Goal: Information Seeking & Learning: Learn about a topic

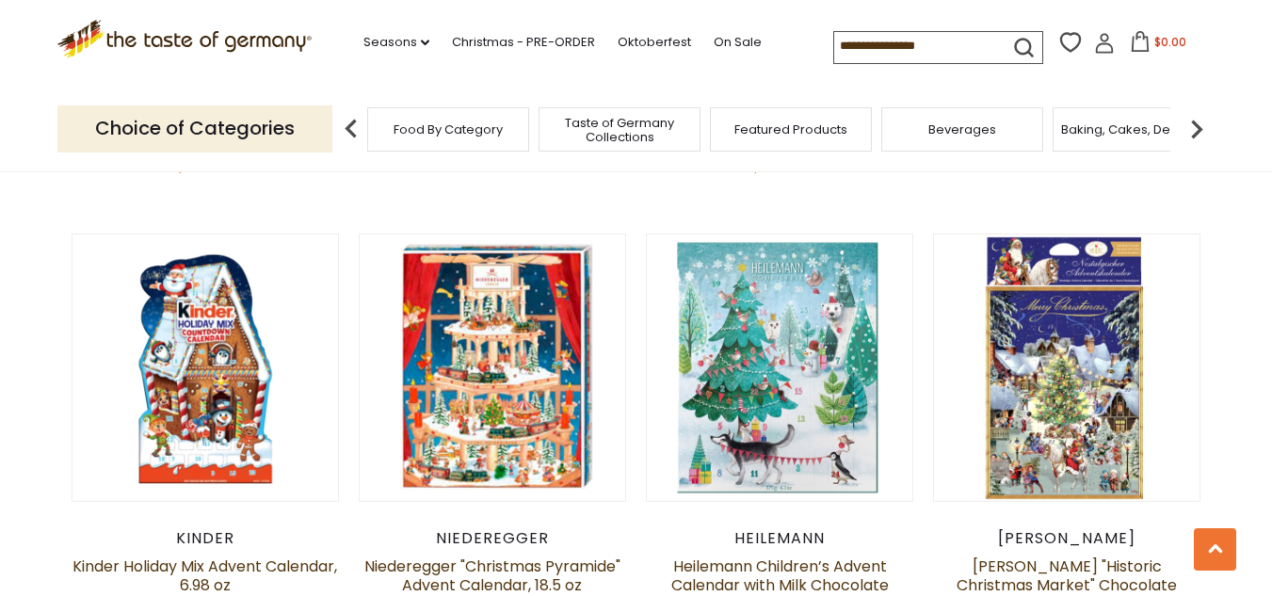
scroll to position [659, 0]
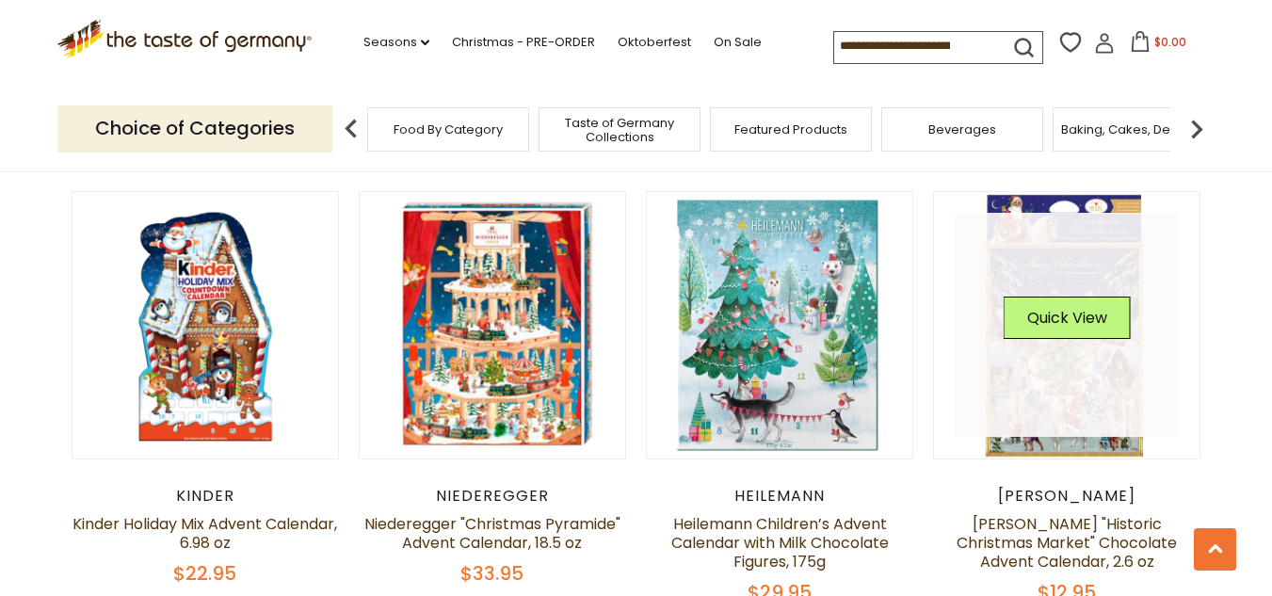
click at [1042, 374] on link at bounding box center [1066, 325] width 224 height 224
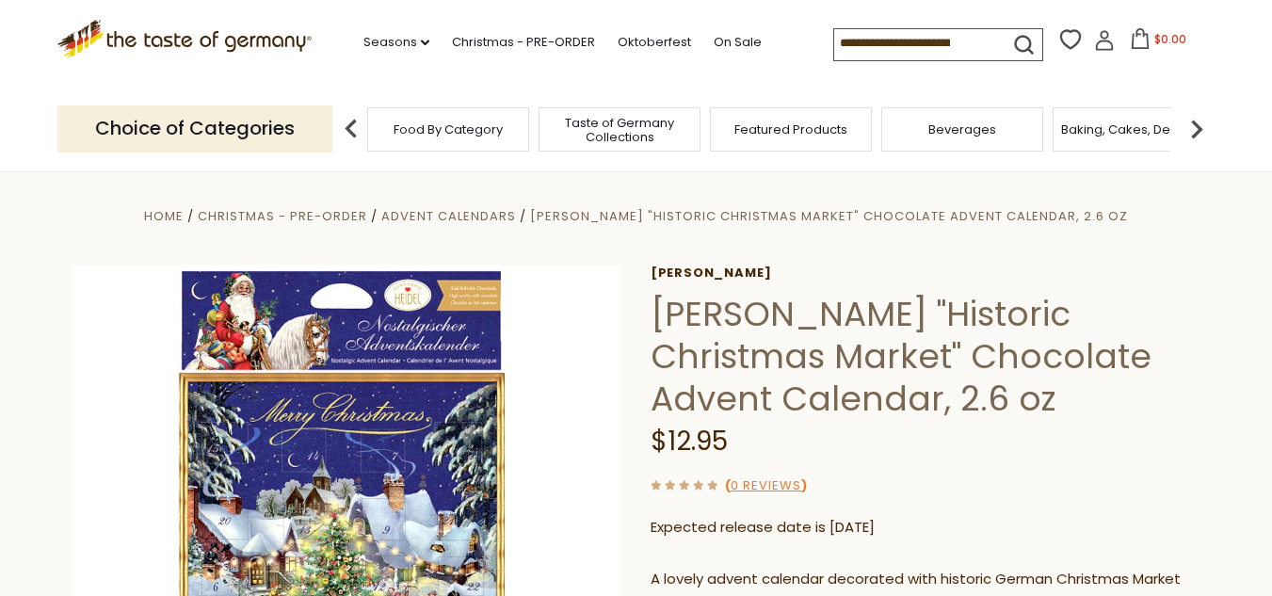
scroll to position [219, 0]
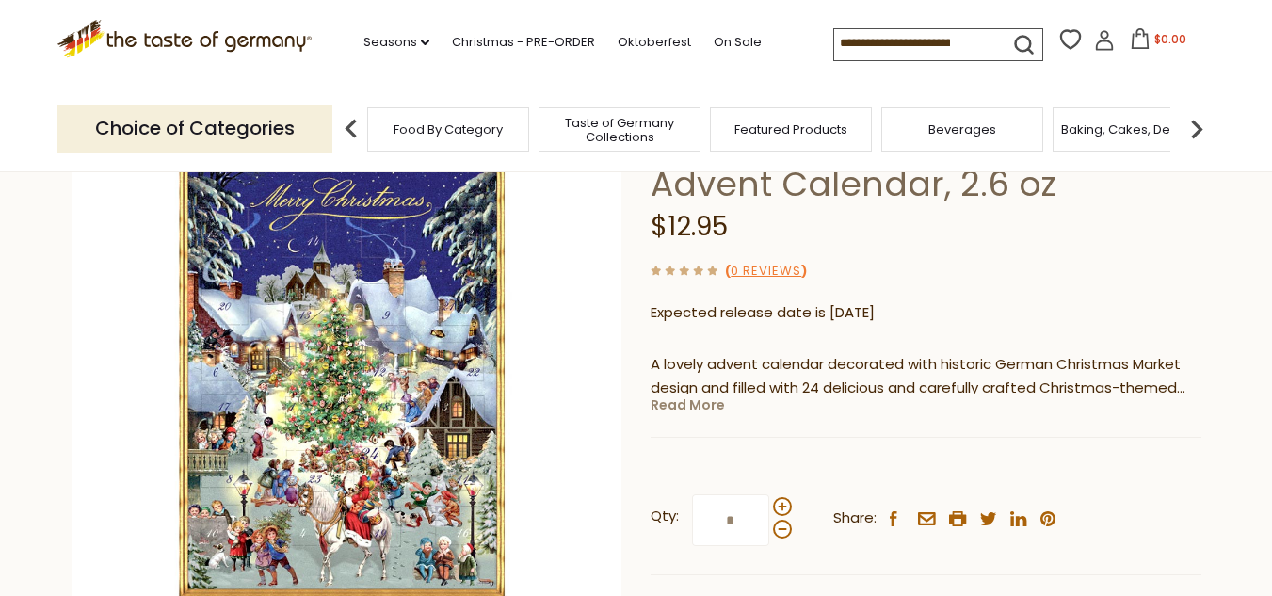
click at [702, 411] on link "Read More" at bounding box center [687, 404] width 74 height 19
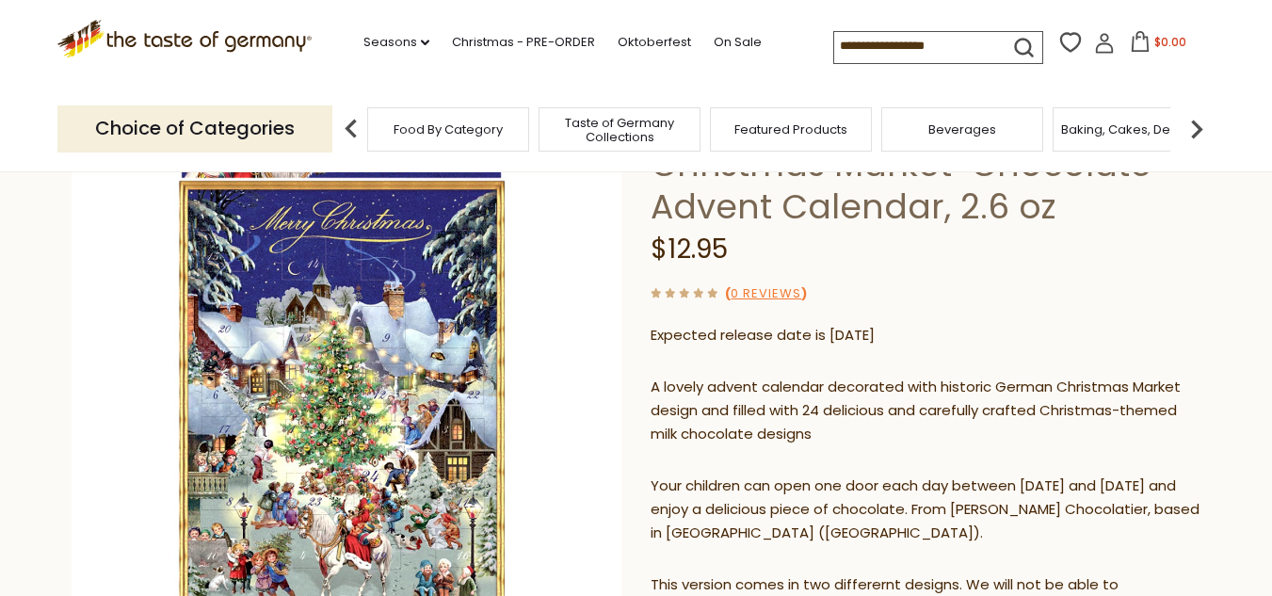
scroll to position [0, 0]
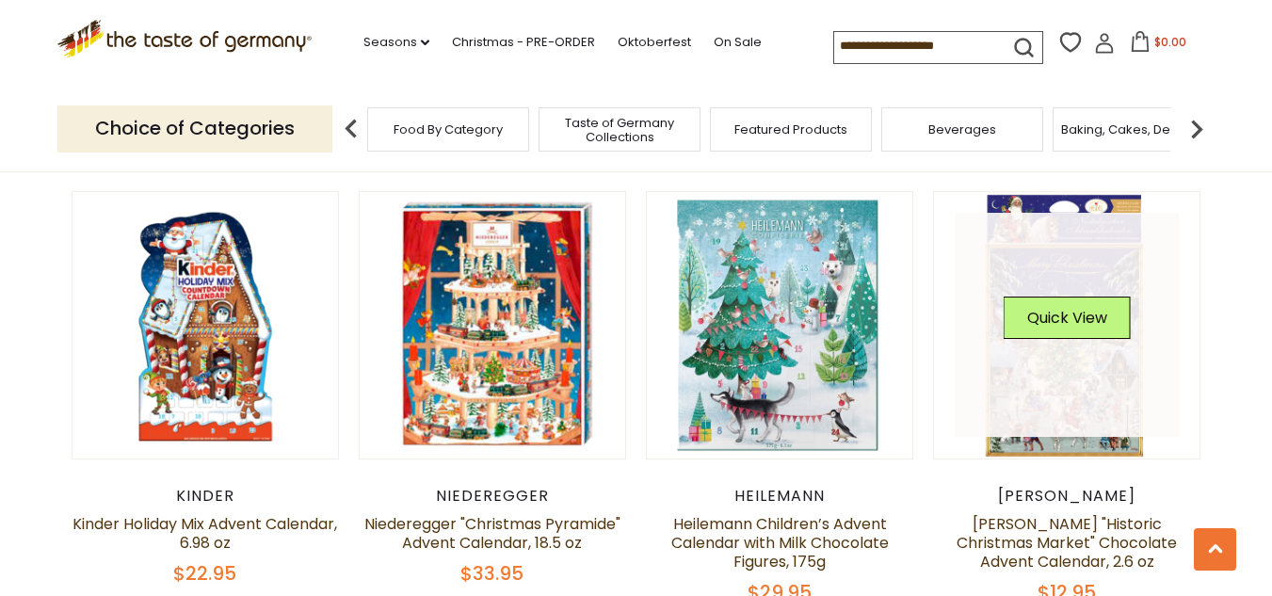
scroll to position [878, 0]
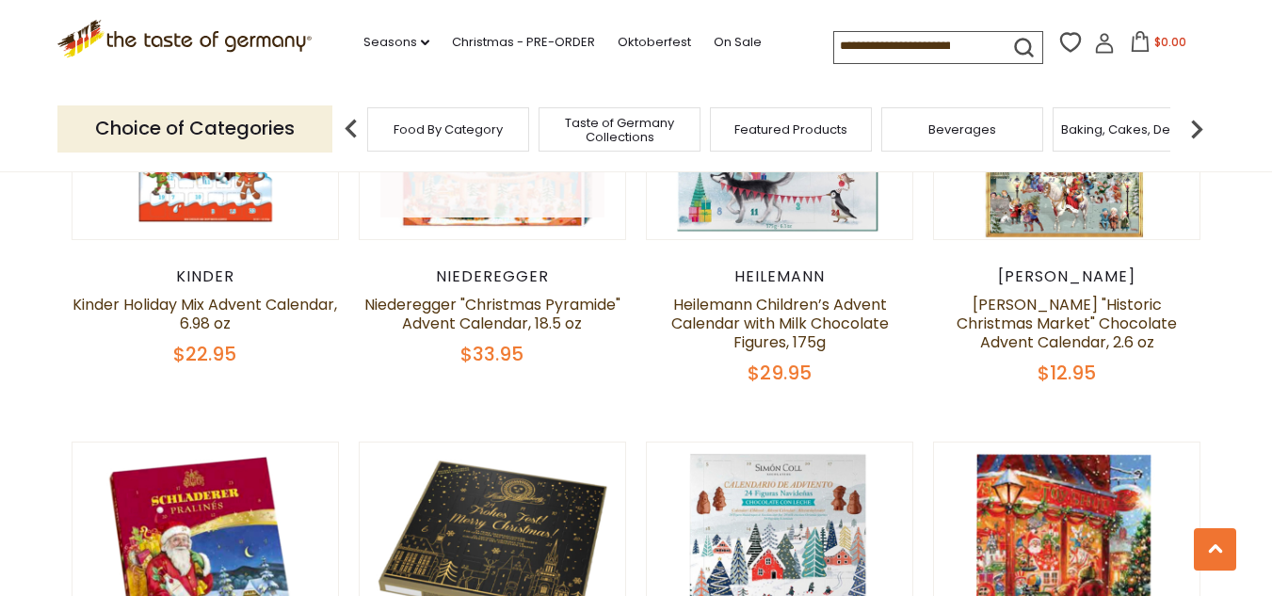
click at [507, 200] on img at bounding box center [493, 106] width 266 height 266
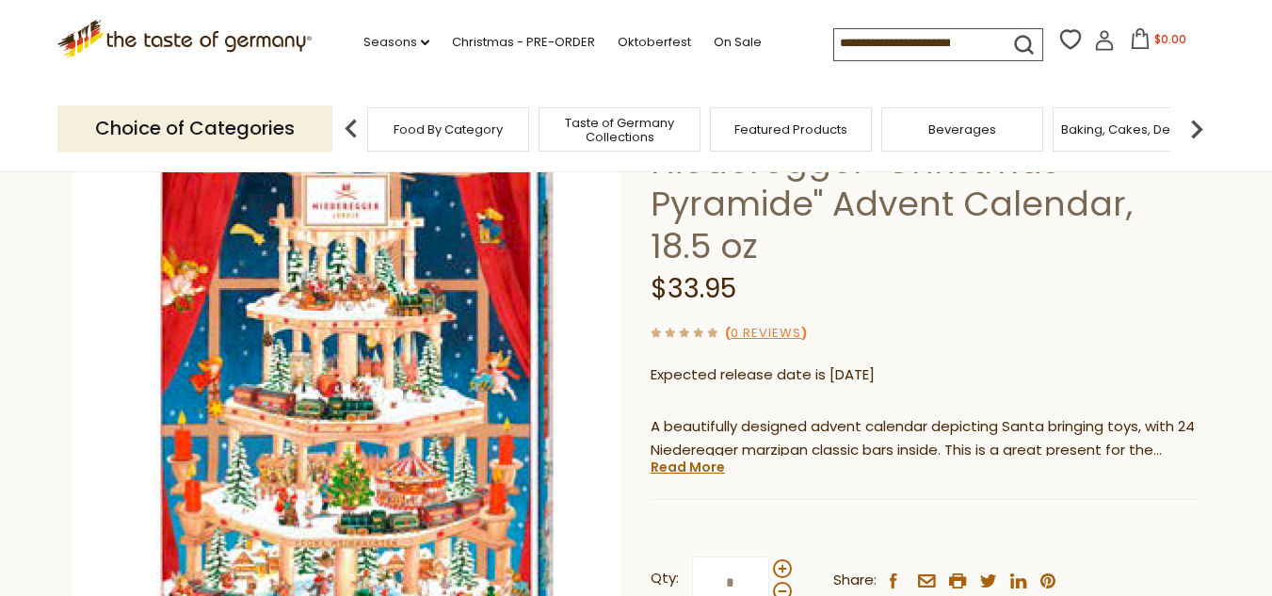
scroll to position [219, 0]
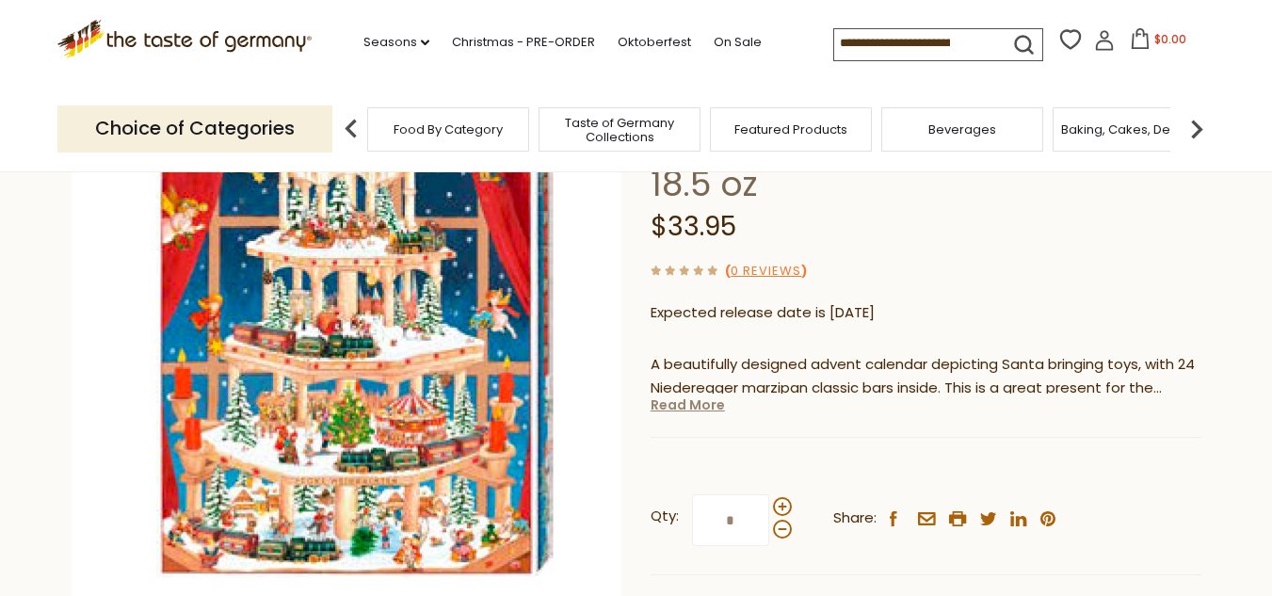
click at [689, 406] on link "Read More" at bounding box center [687, 404] width 74 height 19
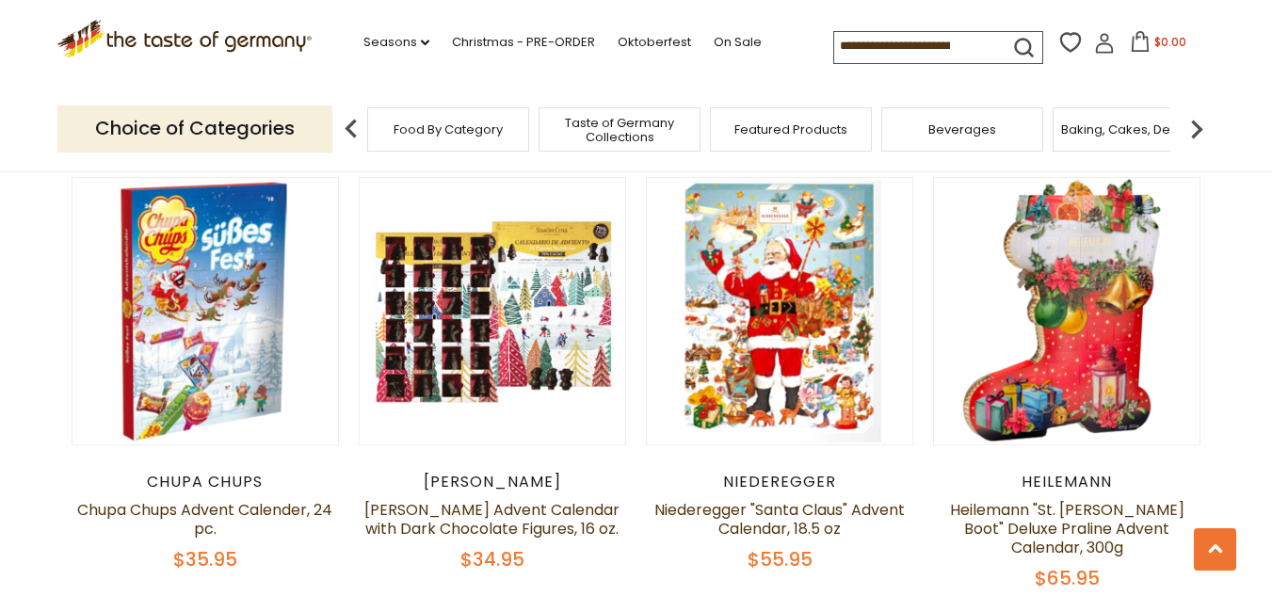
scroll to position [1620, 0]
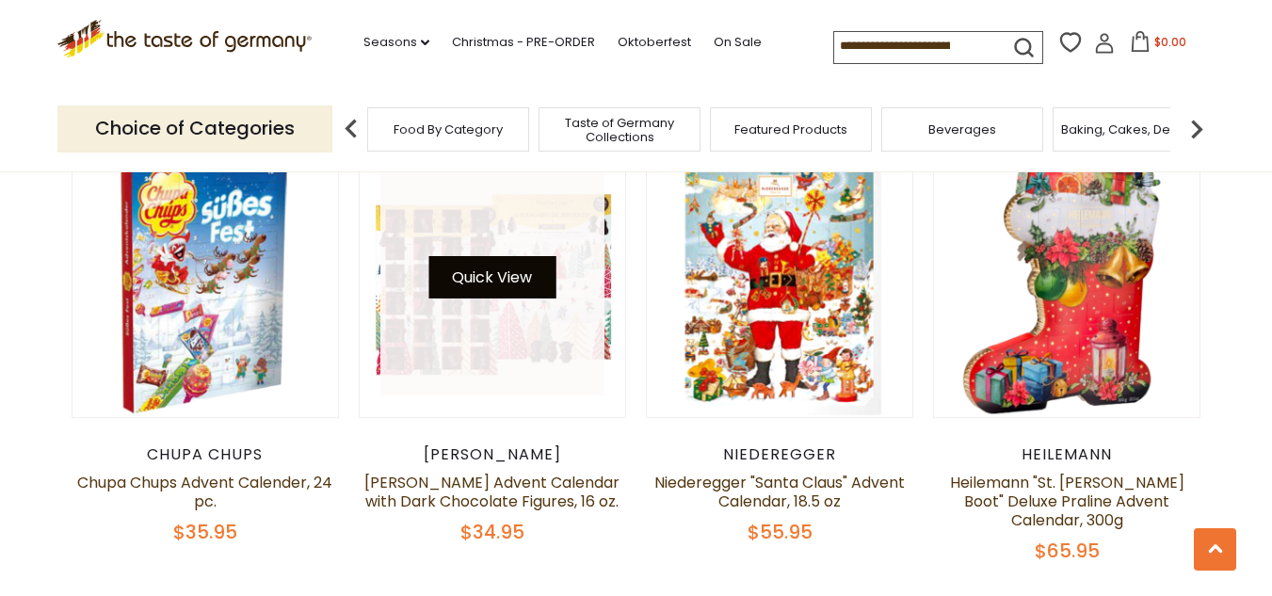
click at [512, 266] on button "Quick View" at bounding box center [491, 277] width 127 height 42
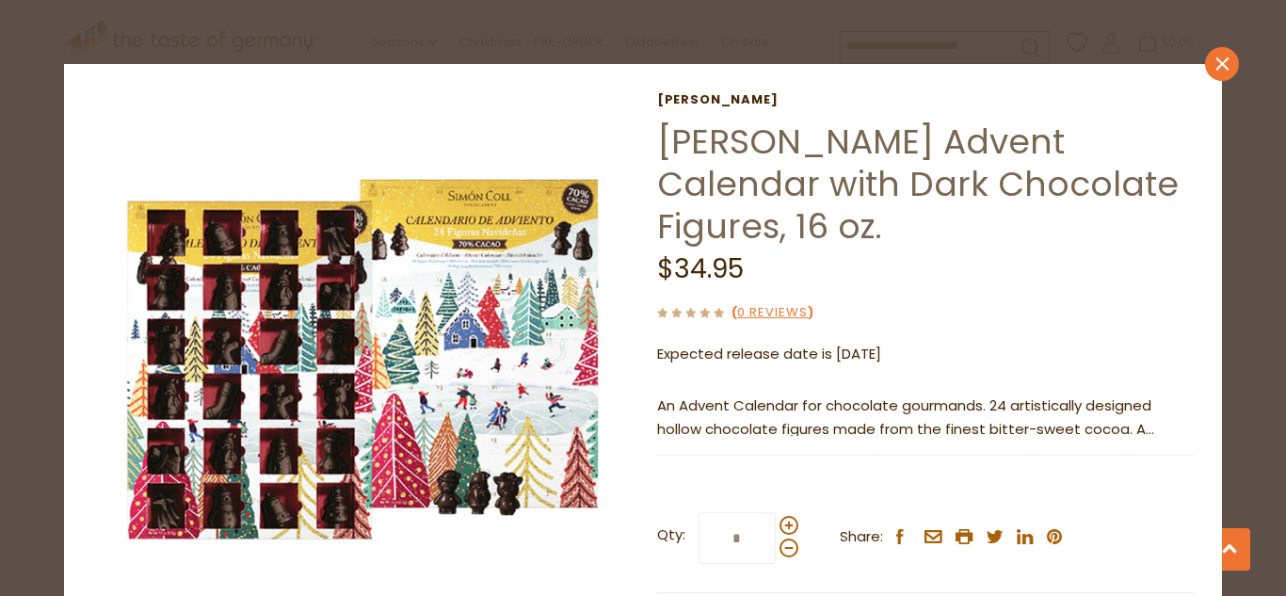
click at [1215, 62] on icon at bounding box center [1221, 63] width 13 height 13
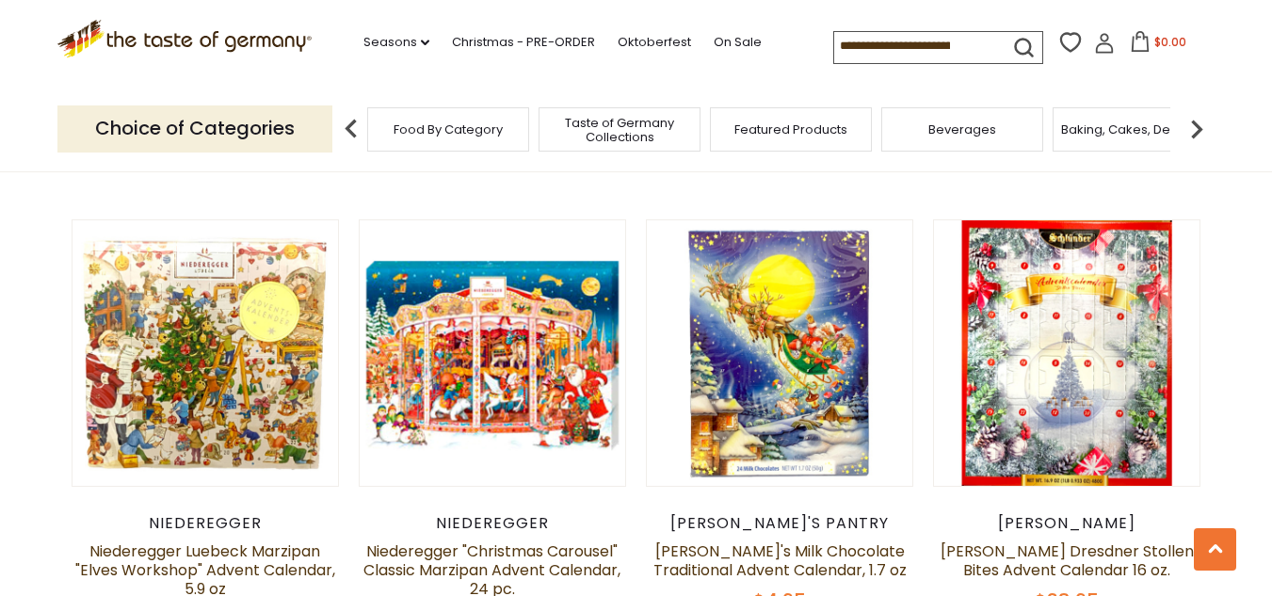
scroll to position [2937, 0]
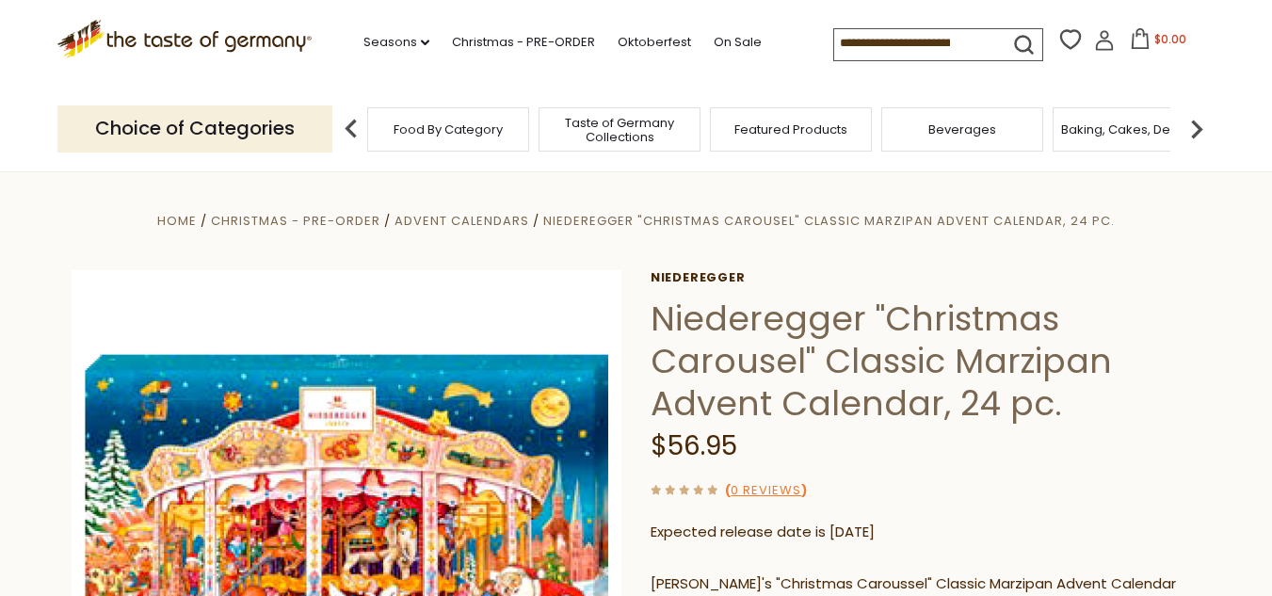
scroll to position [219, 0]
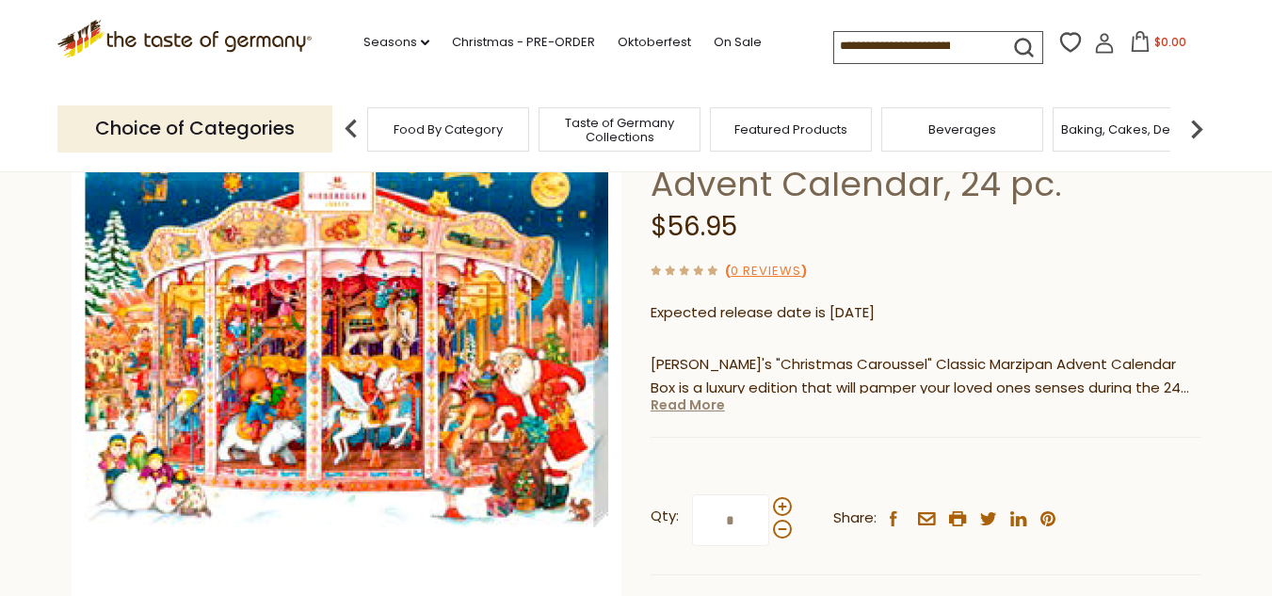
click at [677, 408] on link "Read More" at bounding box center [687, 404] width 74 height 19
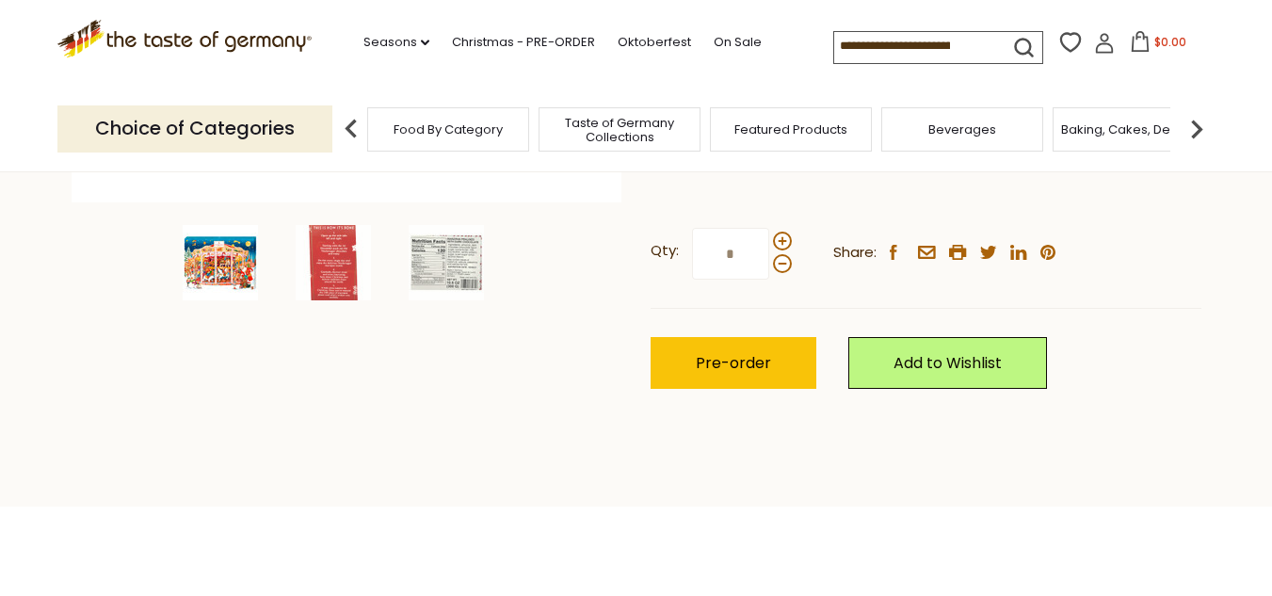
scroll to position [659, 0]
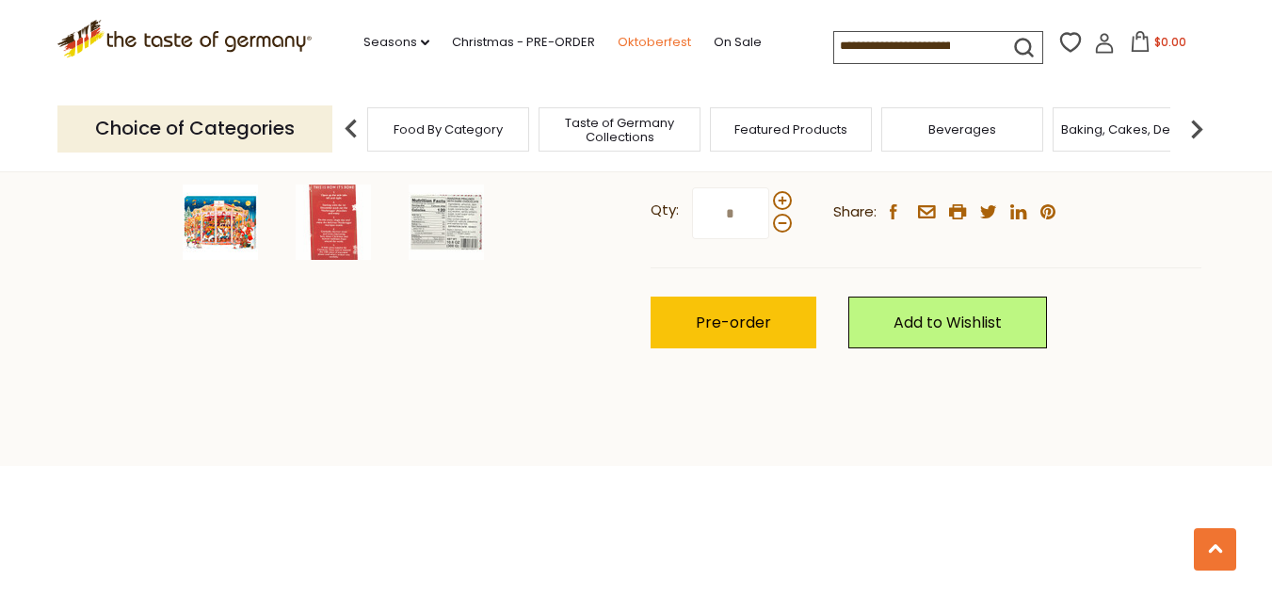
click at [644, 40] on link "Oktoberfest" at bounding box center [653, 42] width 73 height 21
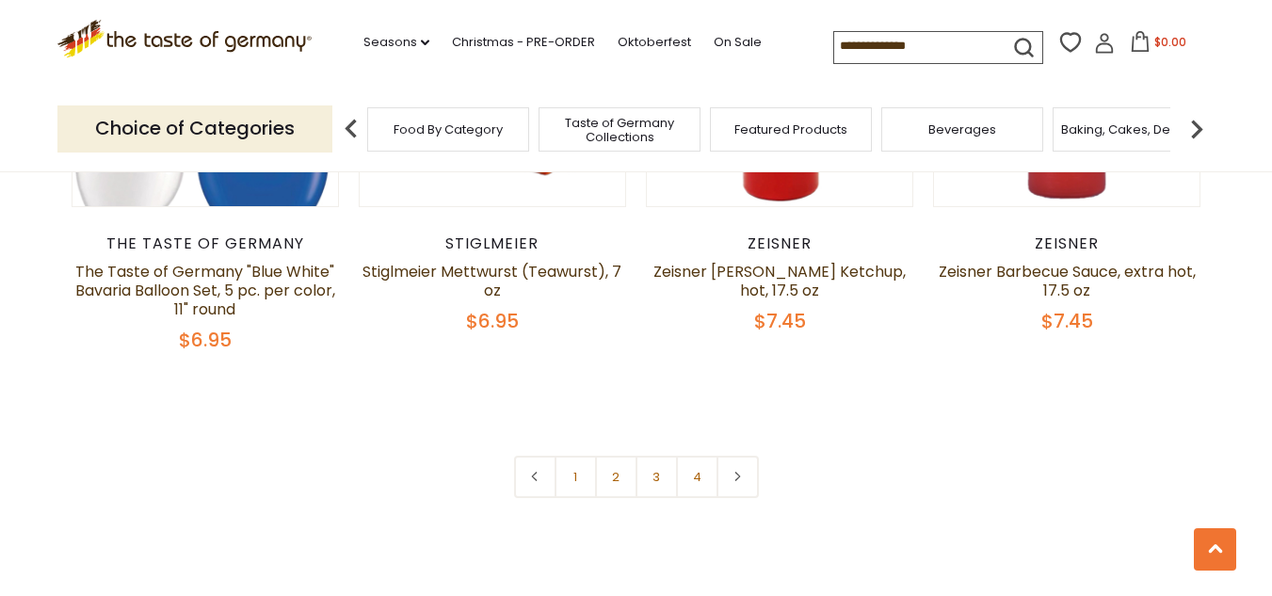
scroll to position [4612, 0]
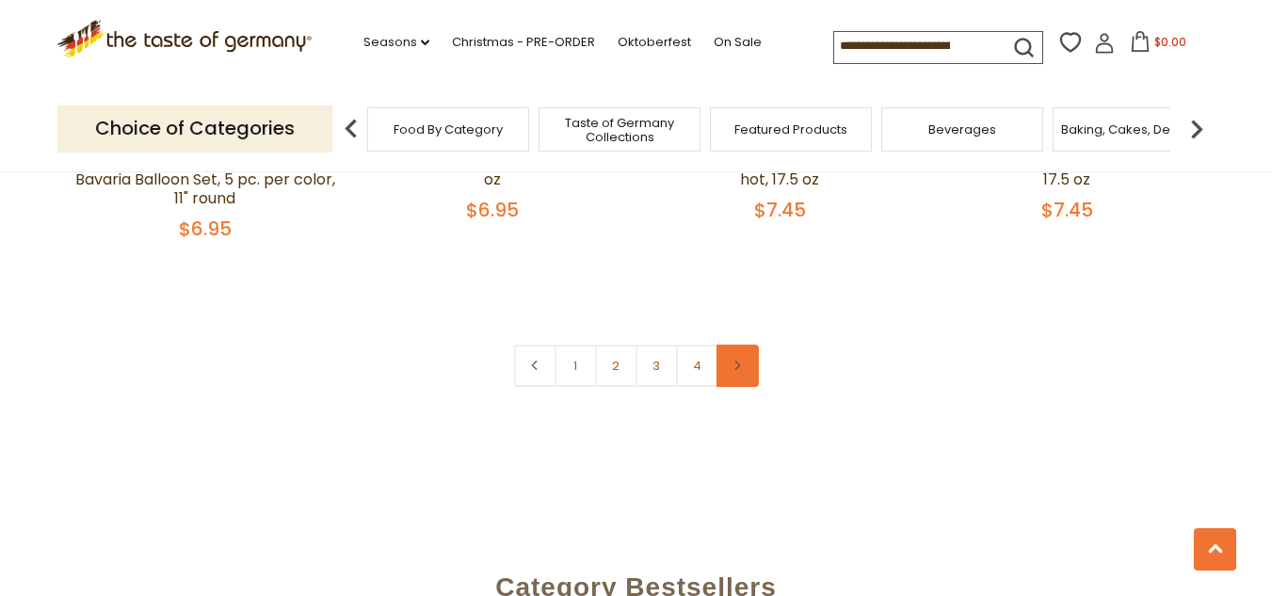
click at [743, 370] on link at bounding box center [737, 365] width 42 height 42
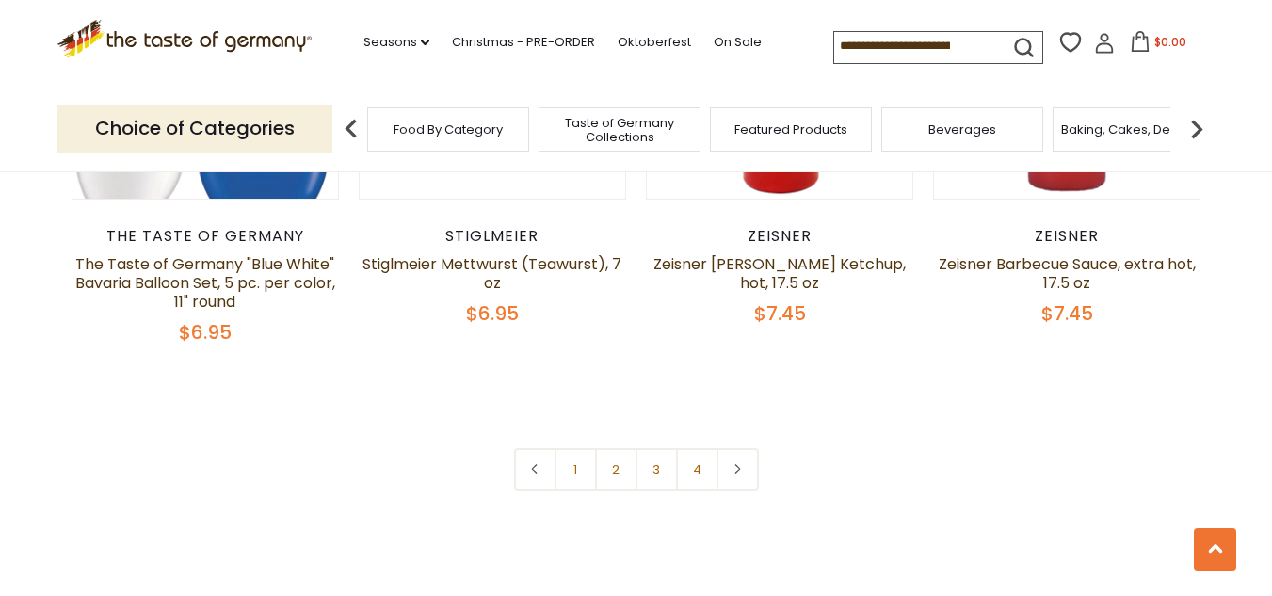
scroll to position [4573, 0]
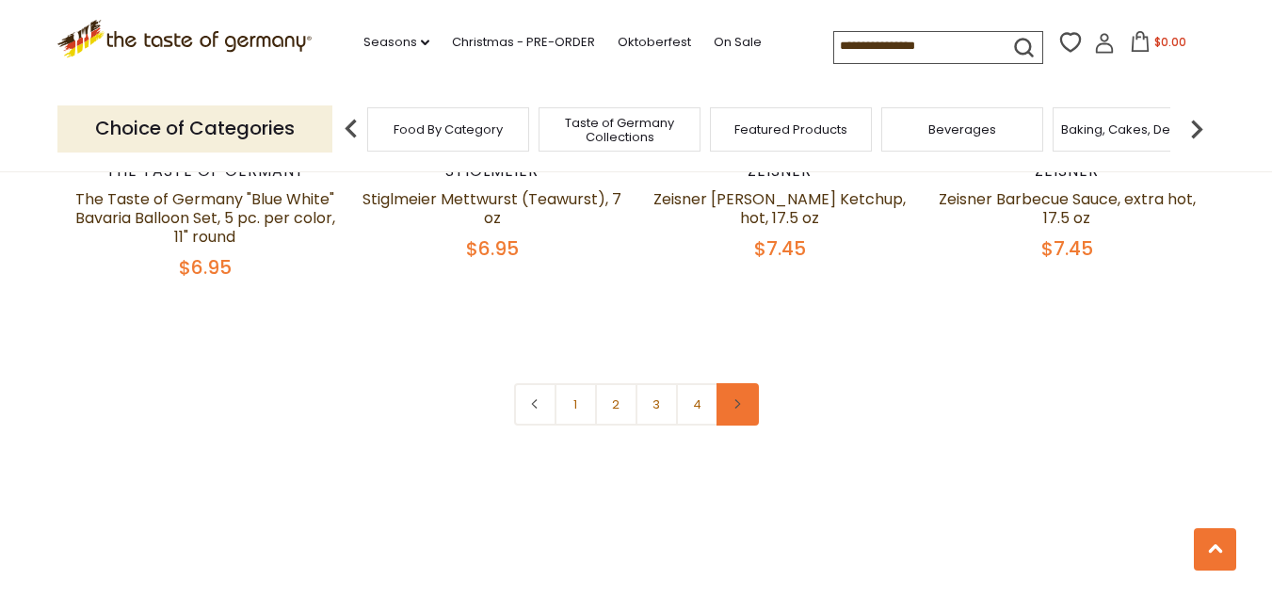
click at [733, 412] on link at bounding box center [737, 404] width 42 height 42
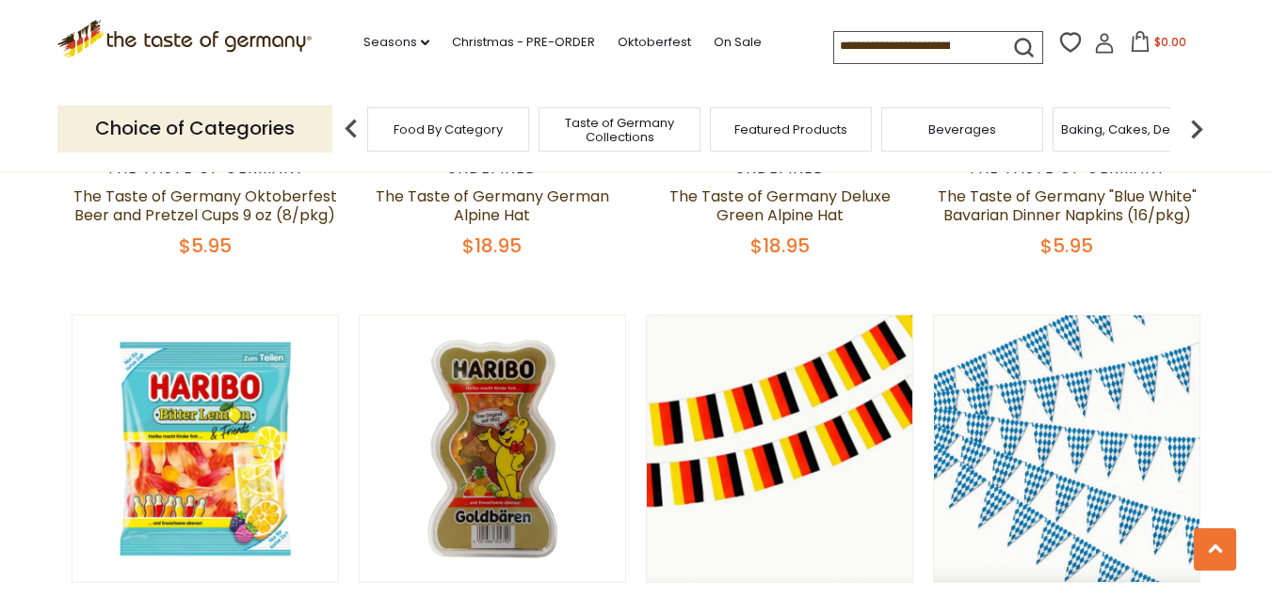
scroll to position [217, 0]
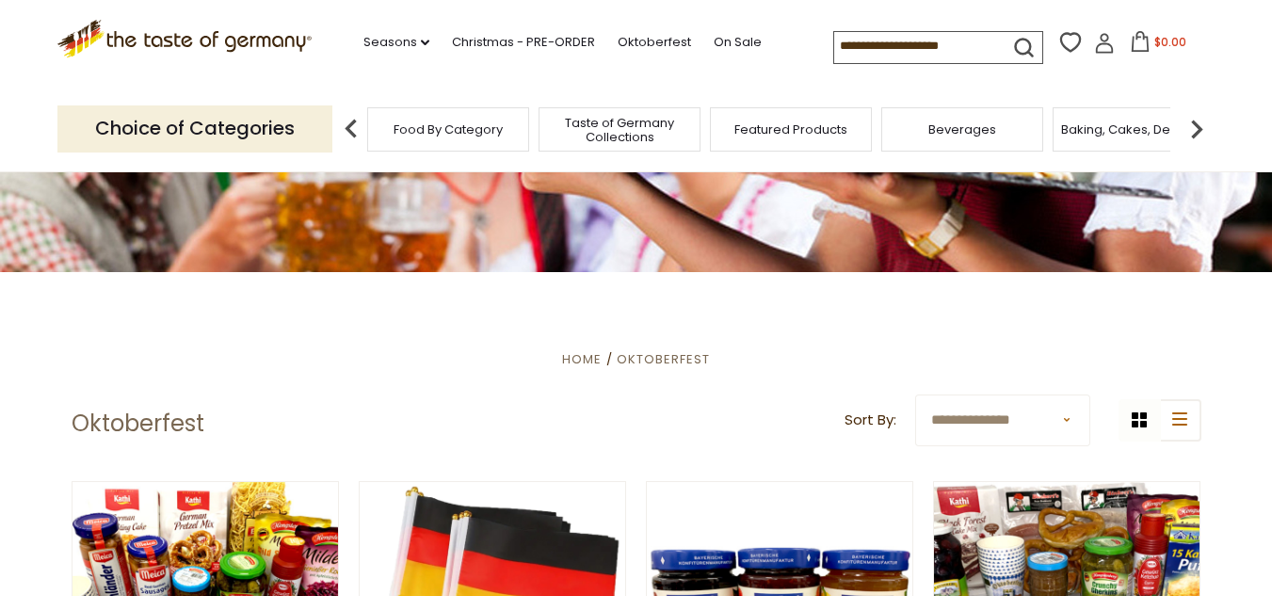
click at [592, 134] on span "Taste of Germany Collections" at bounding box center [619, 130] width 151 height 28
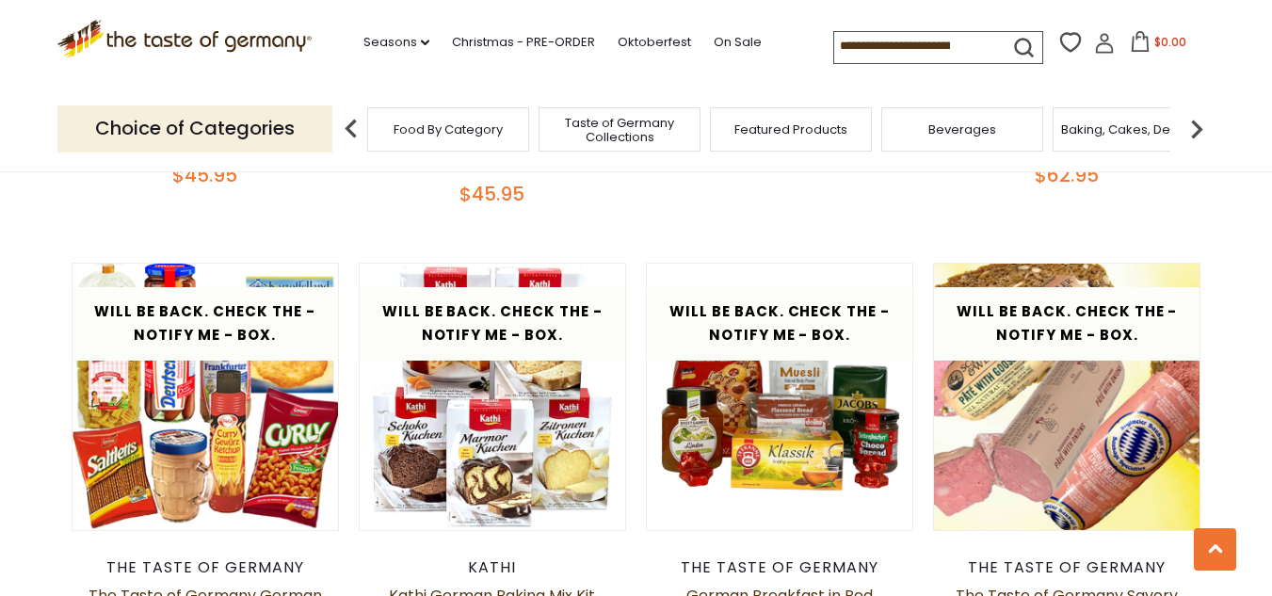
scroll to position [2536, 0]
